Goal: Task Accomplishment & Management: Complete application form

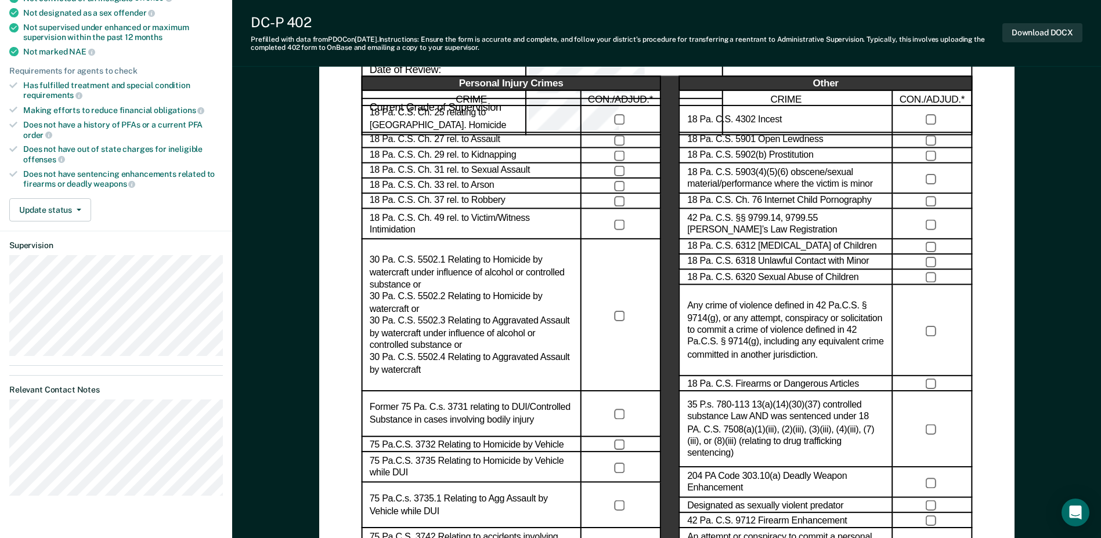
scroll to position [232, 0]
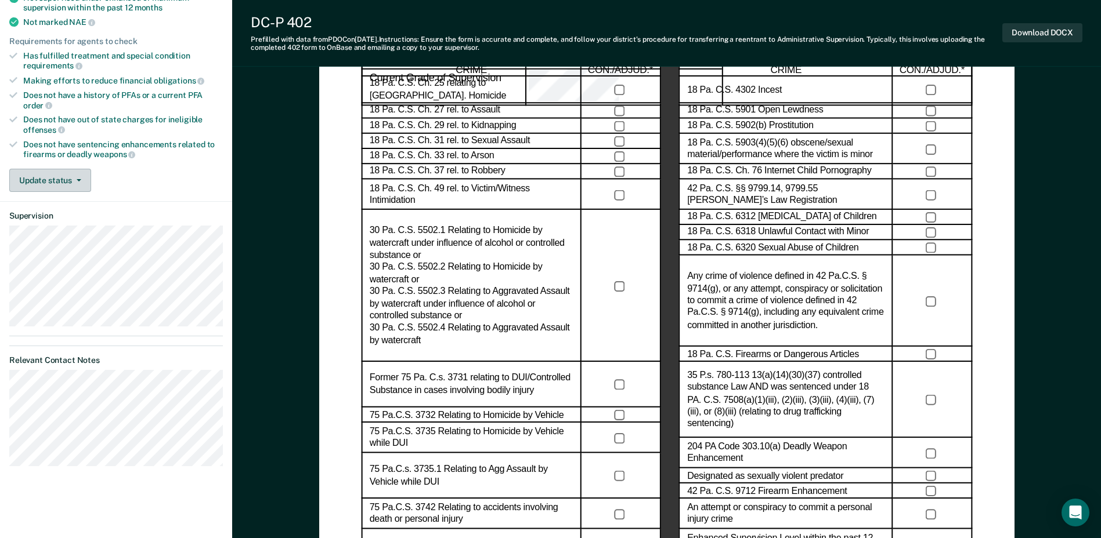
click at [72, 179] on span "button" at bounding box center [76, 180] width 9 height 2
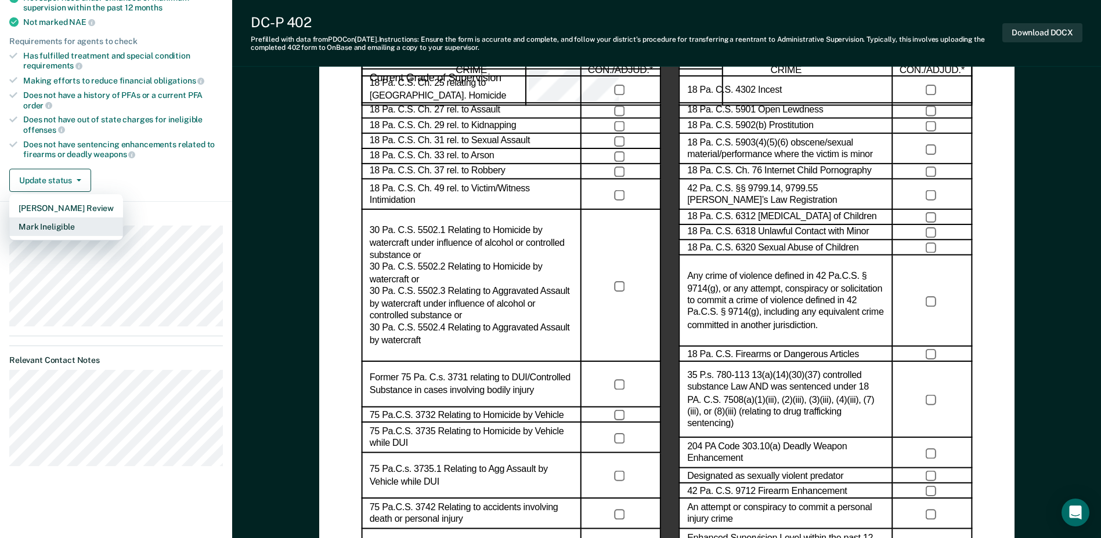
click at [71, 225] on button "Mark Ineligible" at bounding box center [66, 227] width 114 height 19
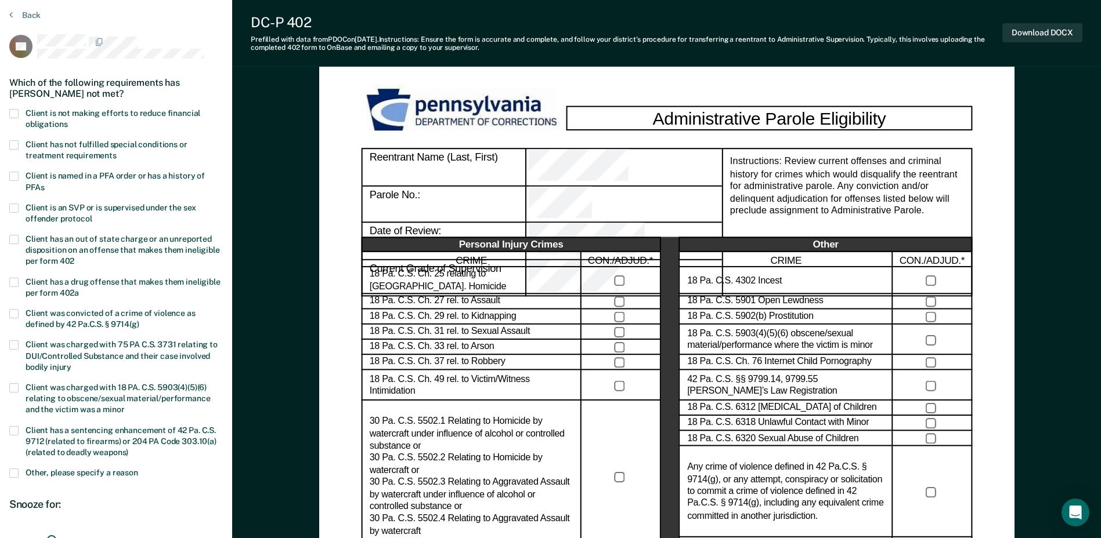
scroll to position [58, 0]
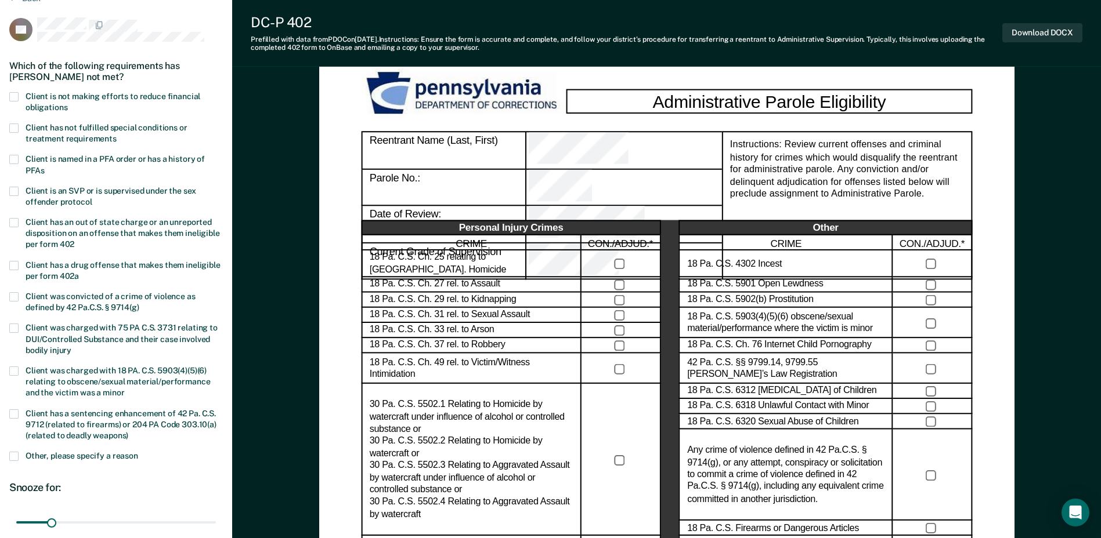
click at [120, 458] on span "Other, please specify a reason" at bounding box center [82, 455] width 113 height 9
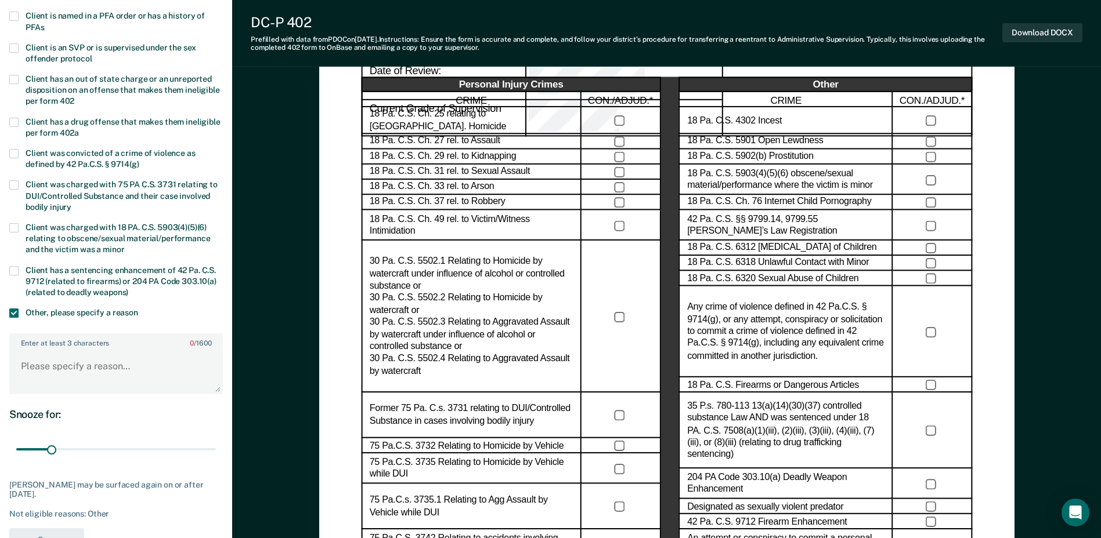
scroll to position [232, 0]
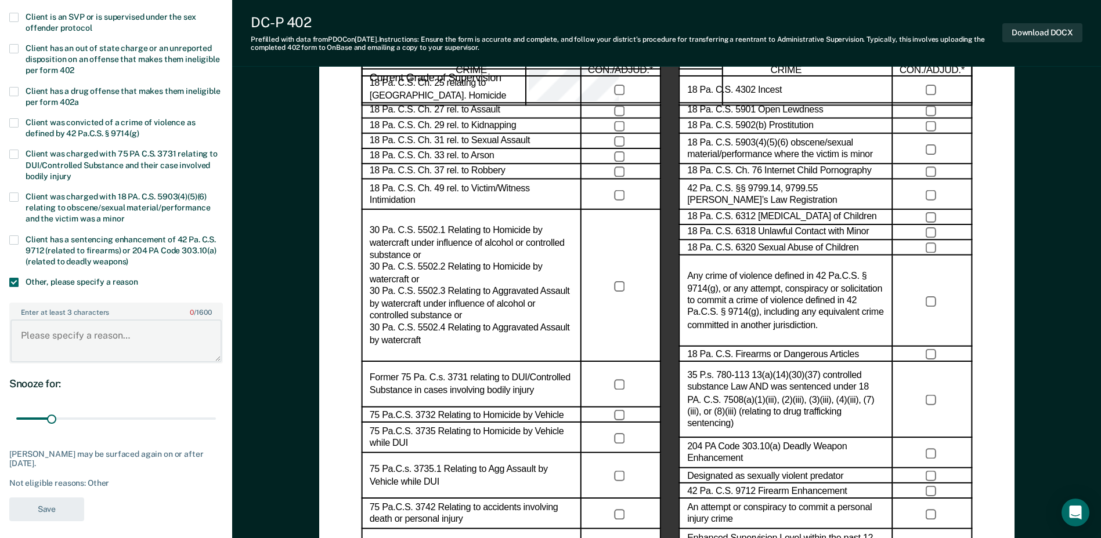
click at [79, 339] on textarea "Enter at least 3 characters 0 / 1600" at bounding box center [115, 341] width 211 height 43
type textarea "still in treatment at Family Services"
click at [47, 507] on button "Save" at bounding box center [46, 510] width 75 height 24
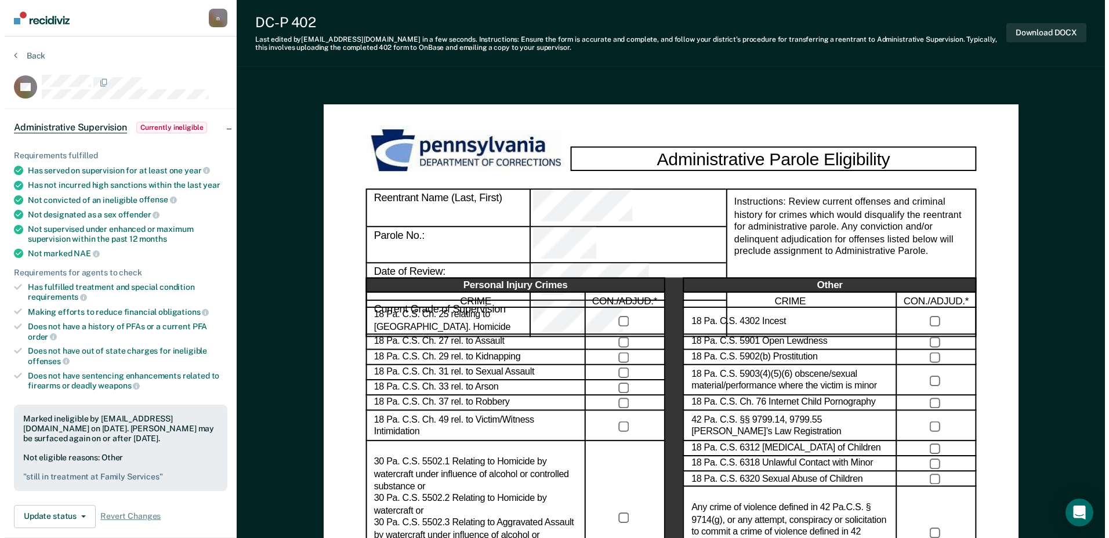
scroll to position [0, 0]
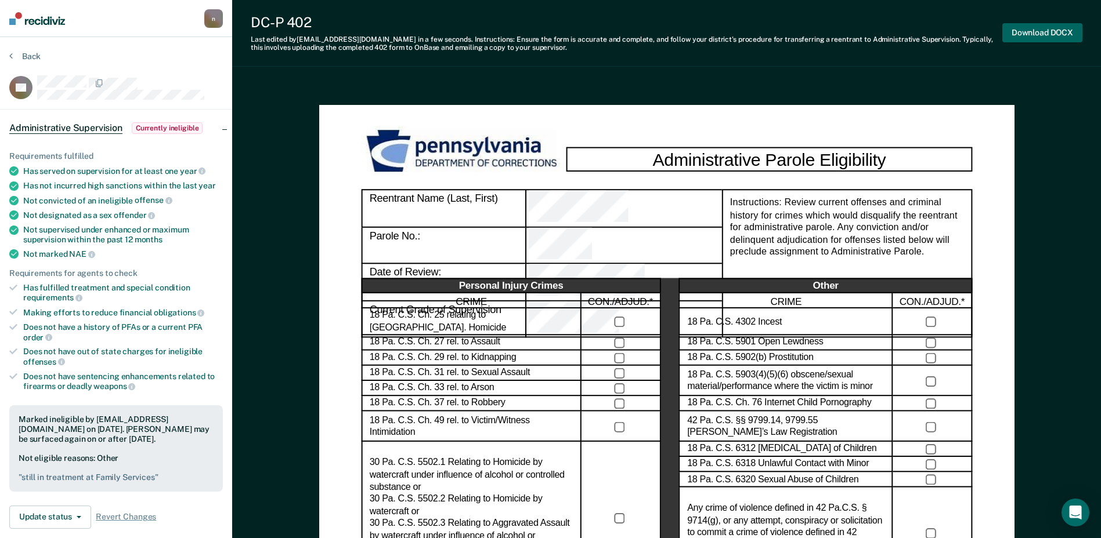
click at [1035, 32] on button "Download DOCX" at bounding box center [1042, 32] width 80 height 19
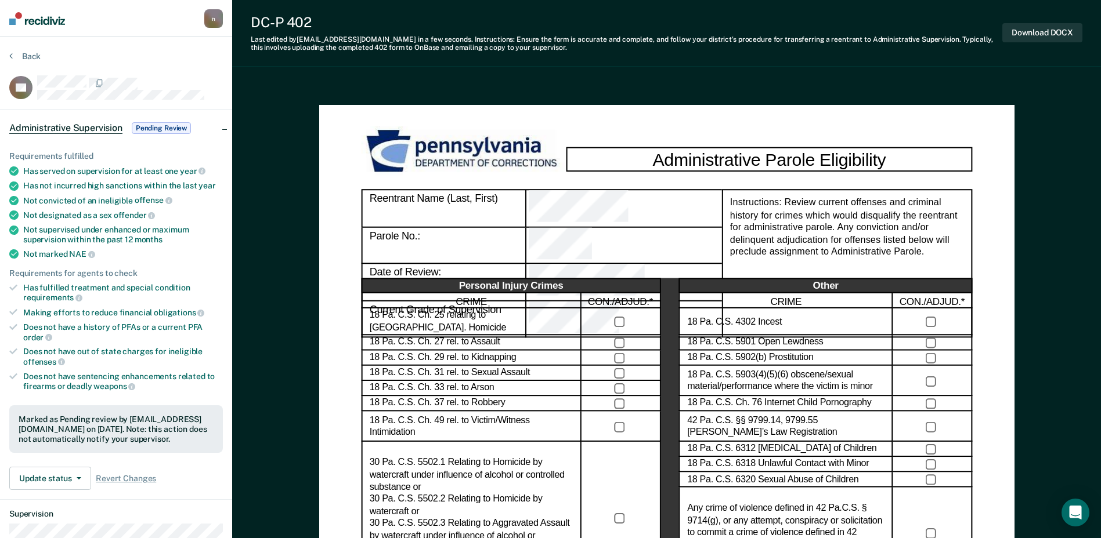
click at [31, 55] on button "Back" at bounding box center [24, 56] width 31 height 10
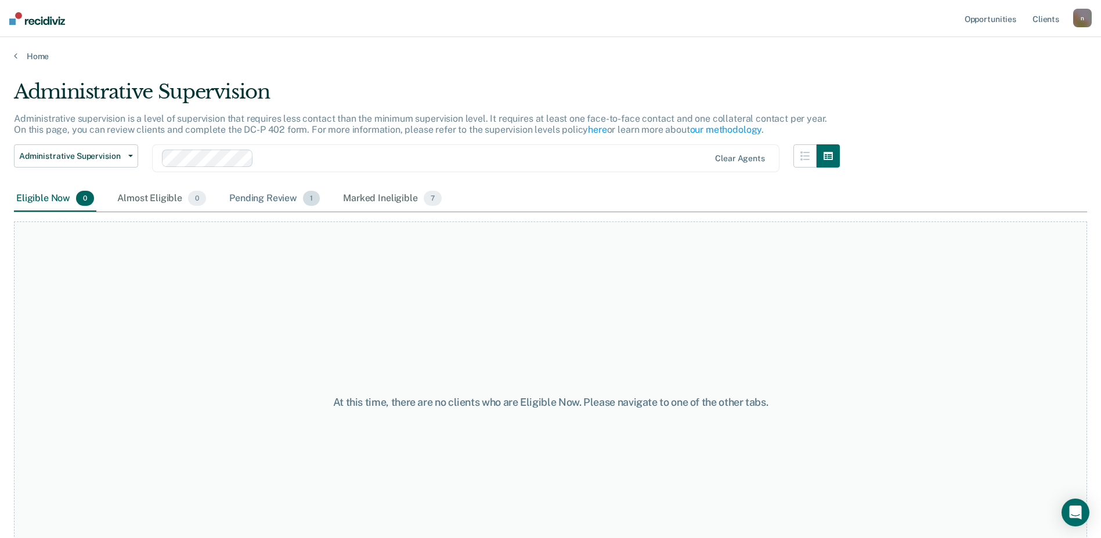
click at [249, 194] on div "Pending Review 1" at bounding box center [274, 199] width 95 height 26
